Goal: Task Accomplishment & Management: Use online tool/utility

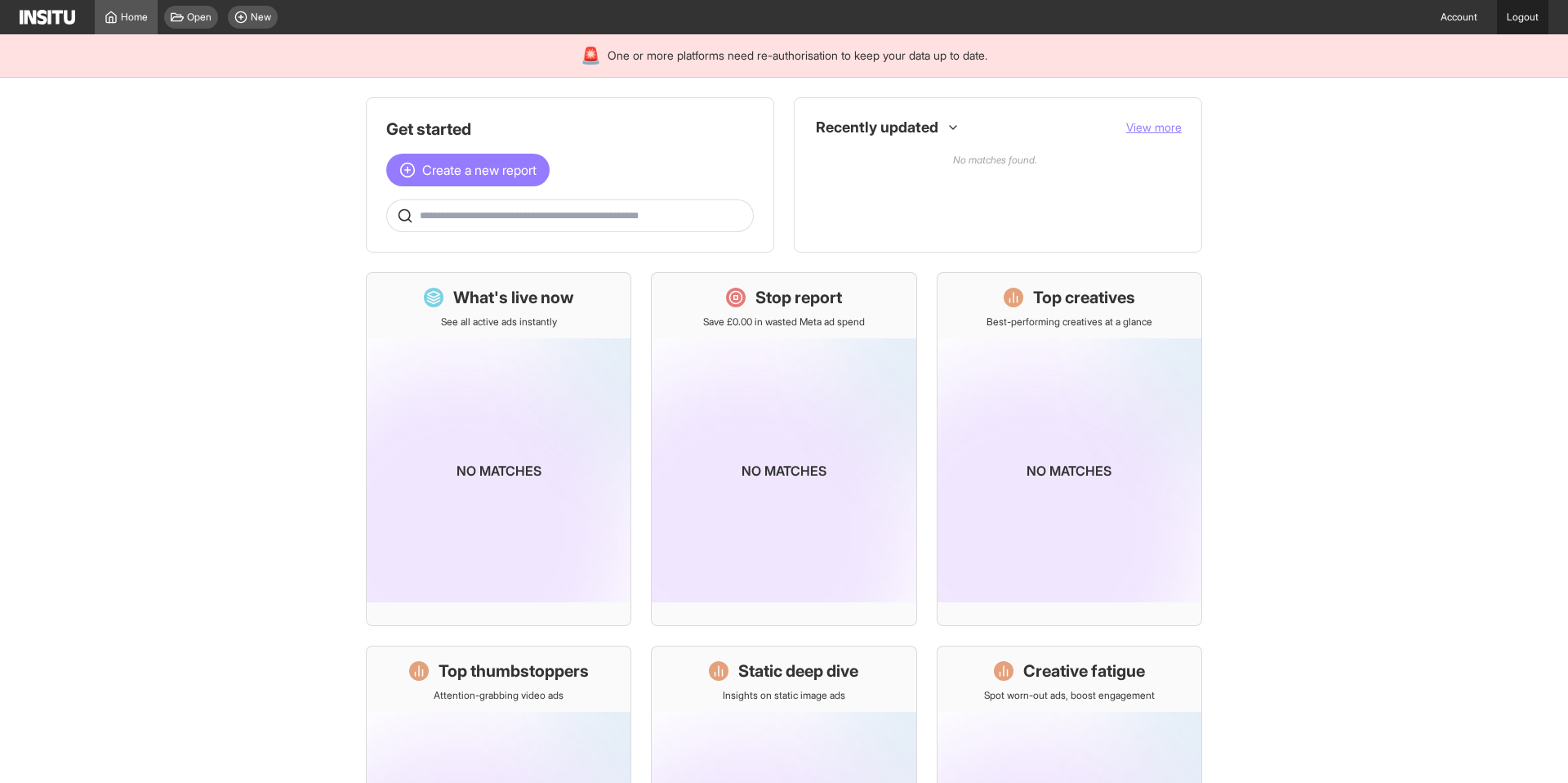
click at [1522, 21] on link "Logout" at bounding box center [1522, 17] width 52 height 34
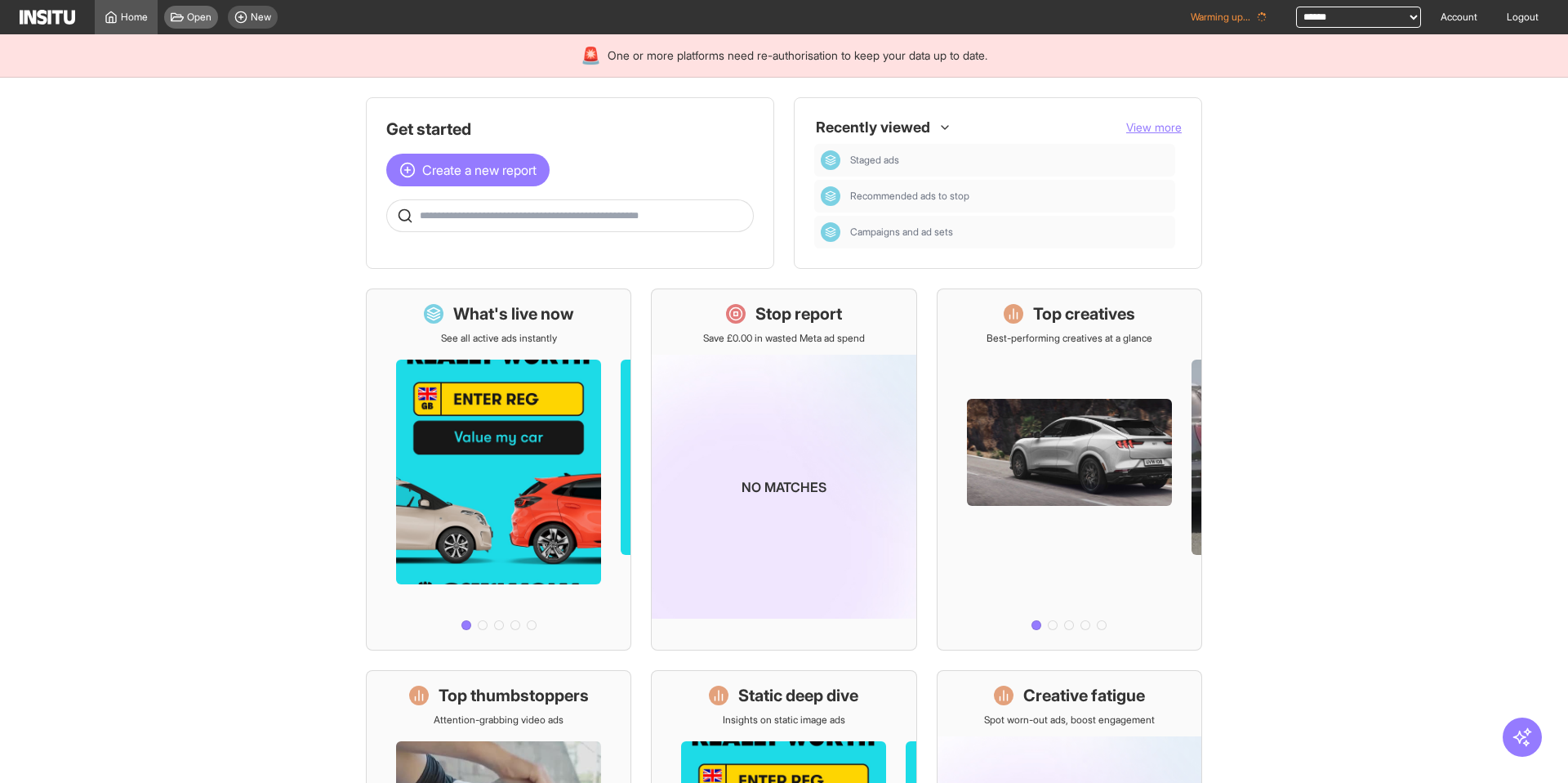
click at [201, 18] on span "Open" at bounding box center [198, 17] width 24 height 13
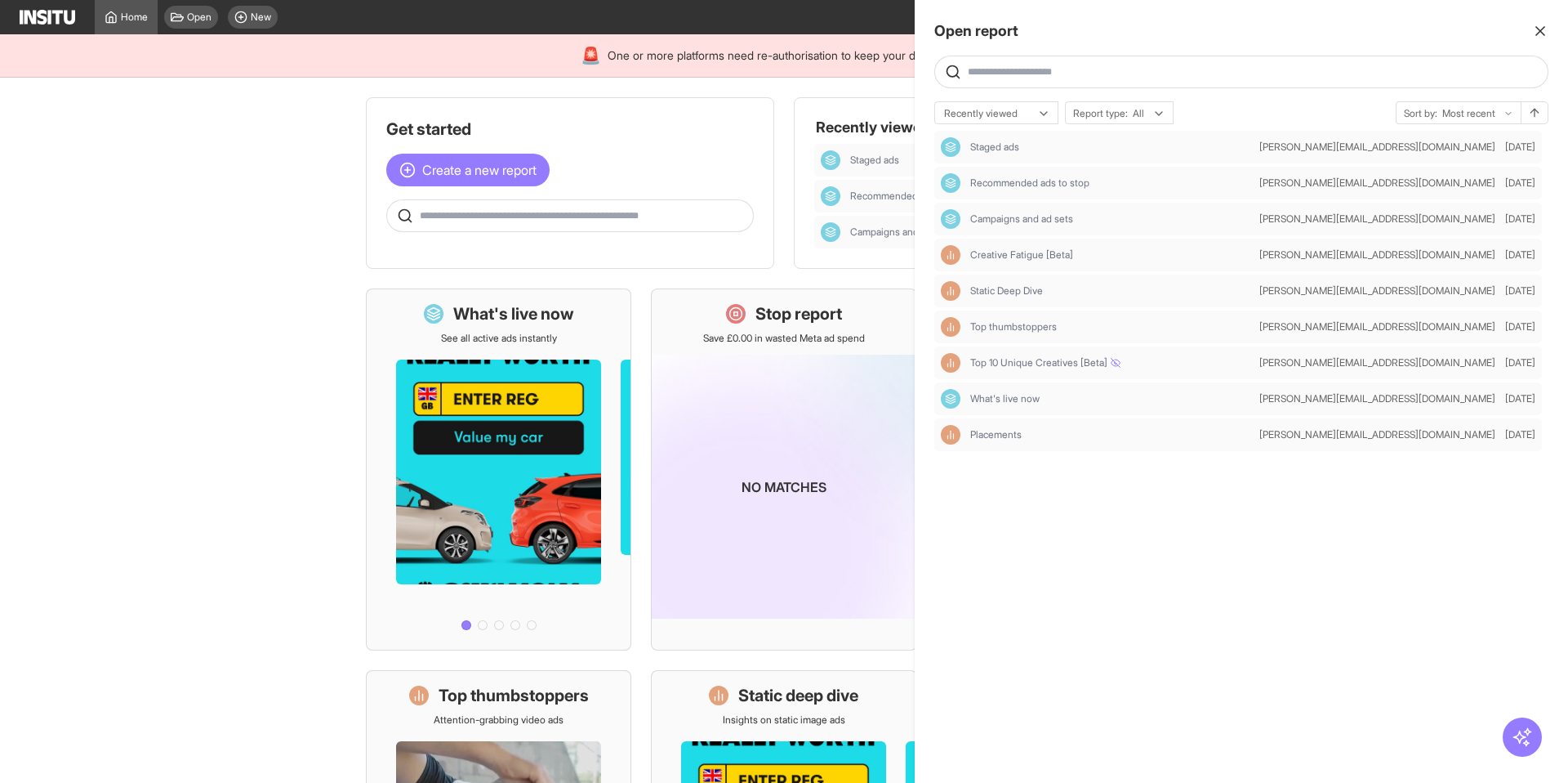
click at [496, 164] on div at bounding box center [784, 391] width 1568 height 783
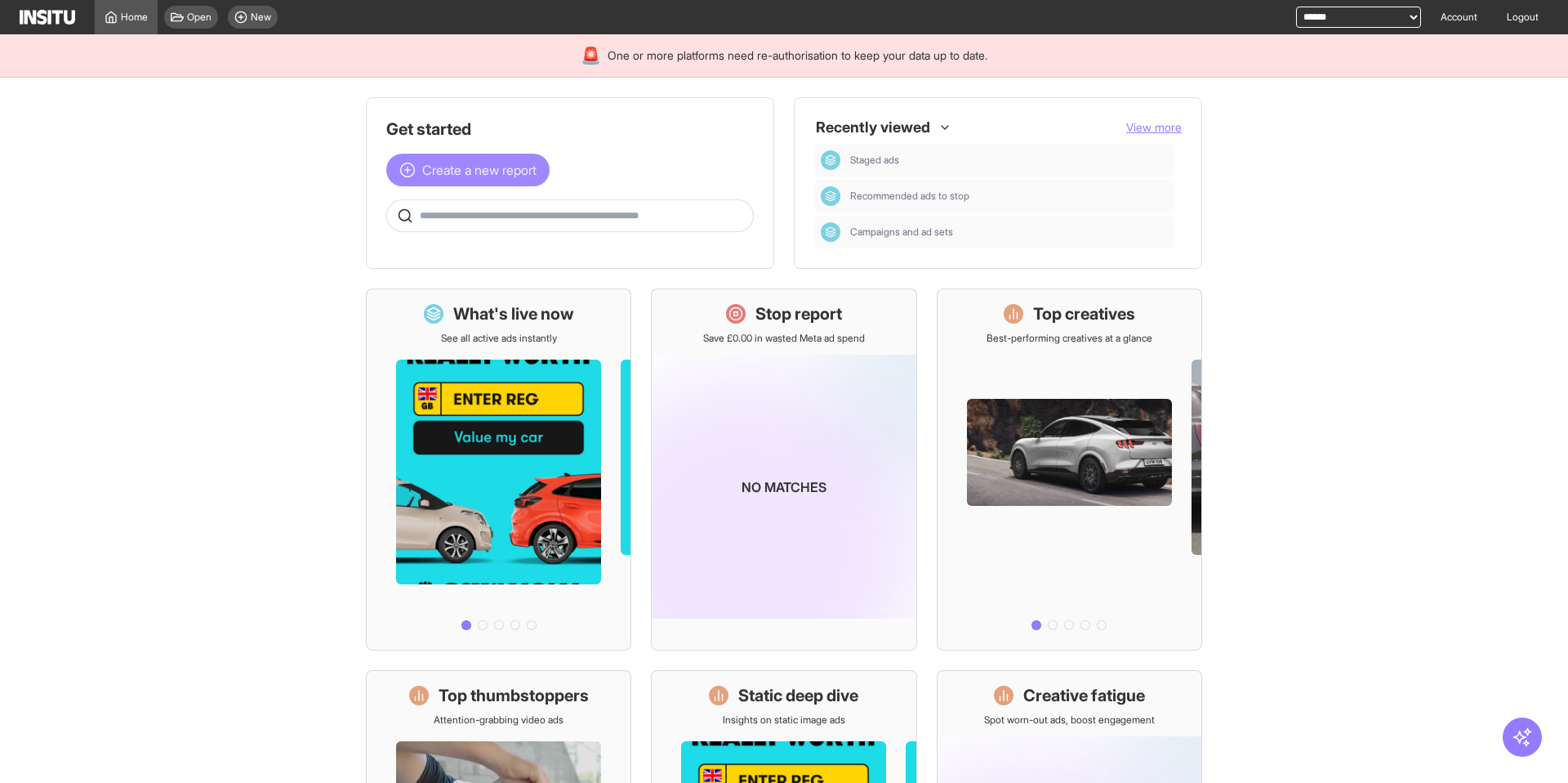
click at [500, 177] on span "Create a new report" at bounding box center [479, 170] width 114 height 20
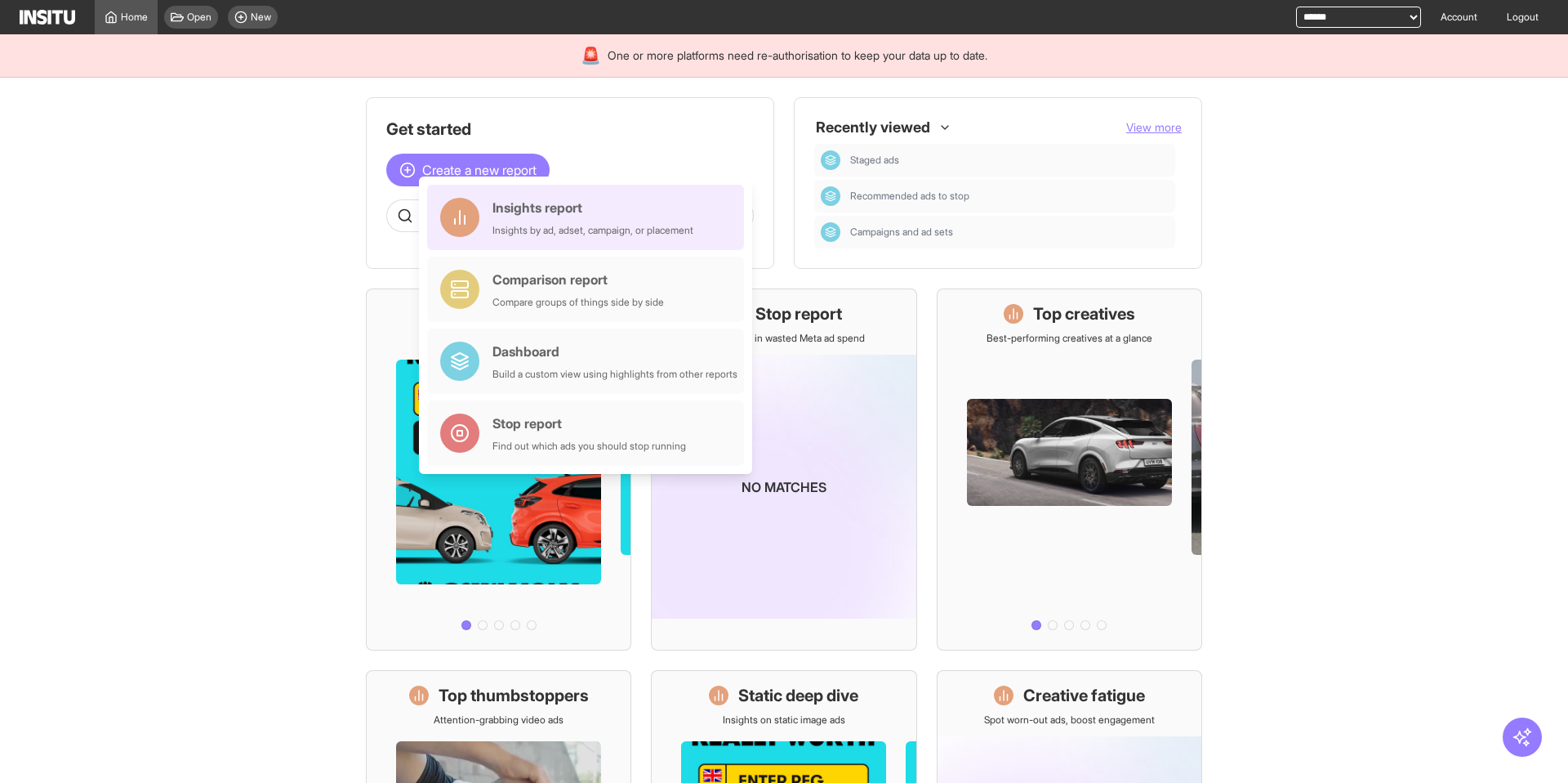
click at [539, 218] on div "Insights report Insights by ad, adset, campaign, or placement" at bounding box center [593, 217] width 201 height 39
